Goal: Information Seeking & Learning: Learn about a topic

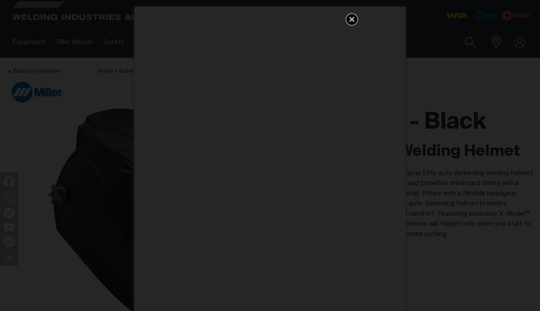
click at [349, 21] on icon "Get 5 WIA Welding Guides Free!" at bounding box center [351, 19] width 5 height 5
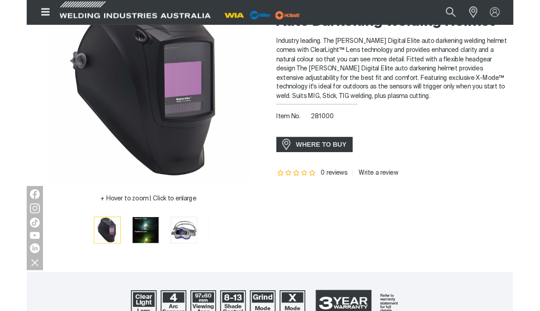
scroll to position [128, 0]
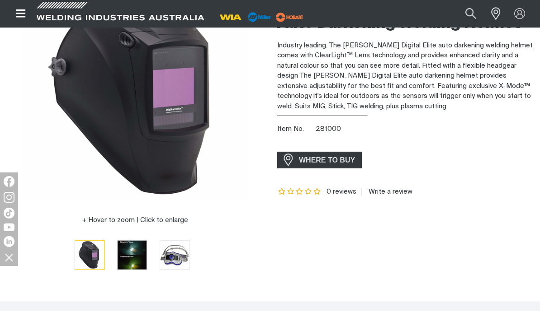
click at [291, 157] on span "WHERE TO BUY" at bounding box center [286, 160] width 16 height 15
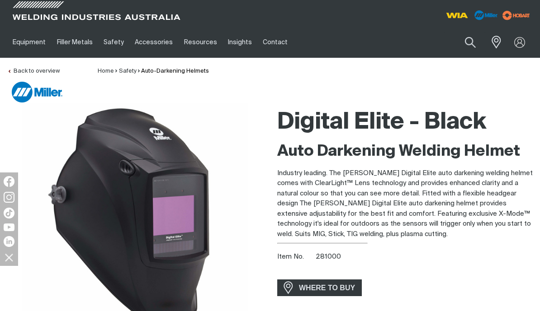
click at [472, 41] on button "Search products" at bounding box center [470, 42] width 31 height 21
click at [365, 41] on input "Search" at bounding box center [415, 42] width 139 height 20
type input "[PERSON_NAME] elite"
click at [470, 42] on button "Search products" at bounding box center [470, 42] width 31 height 21
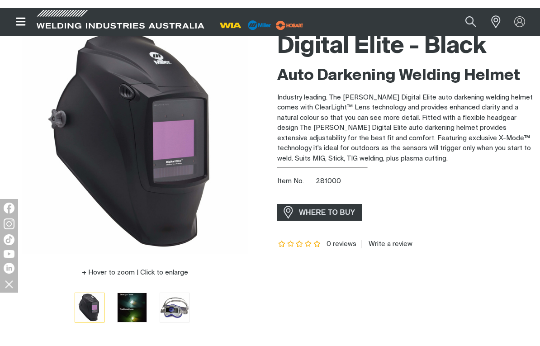
scroll to position [88, 0]
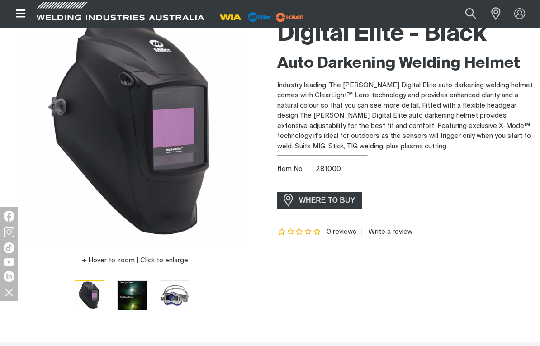
click at [127, 298] on img "Go to slide 2" at bounding box center [132, 295] width 29 height 29
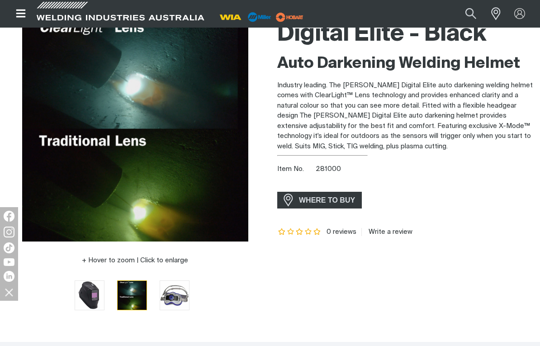
click at [160, 301] on img "Go to slide 3" at bounding box center [174, 295] width 29 height 29
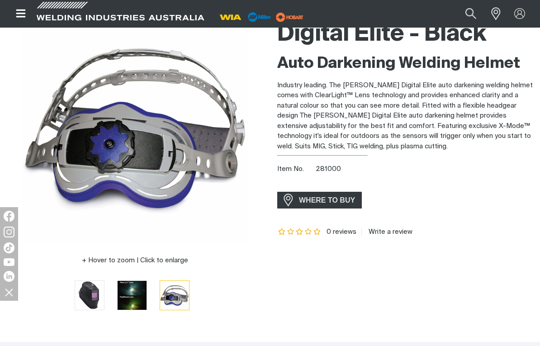
click at [202, 294] on img "Go to slide 4" at bounding box center [216, 295] width 29 height 29
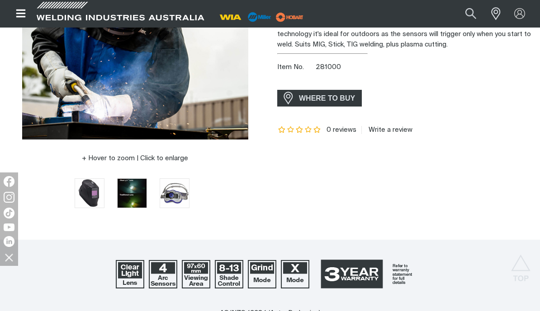
scroll to position [0, 0]
